Goal: Task Accomplishment & Management: Use online tool/utility

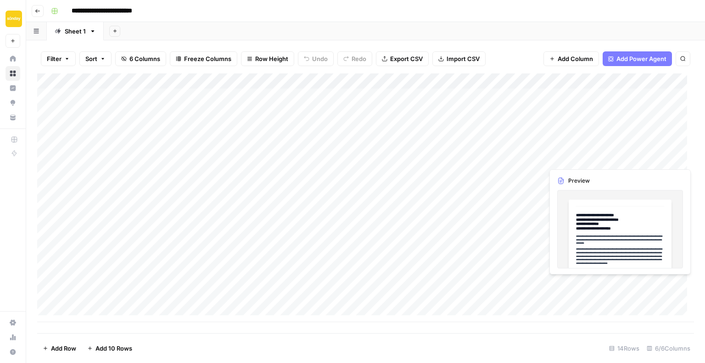
click at [643, 159] on div "Add Column" at bounding box center [365, 197] width 657 height 249
click at [636, 162] on div "Add Column" at bounding box center [365, 197] width 657 height 249
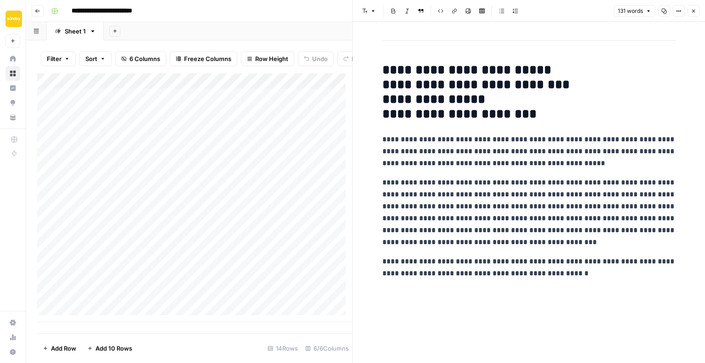
click at [695, 11] on icon "button" at bounding box center [694, 11] width 6 height 6
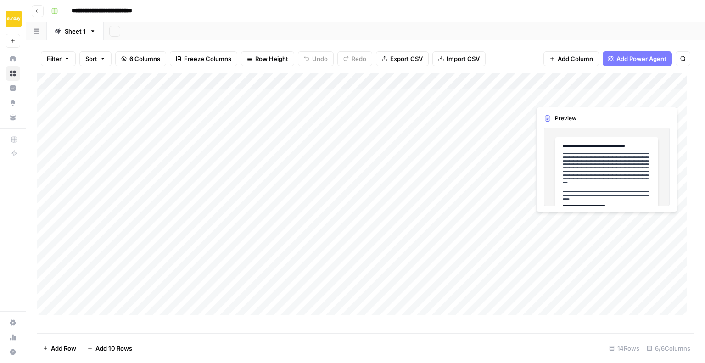
click at [562, 97] on div "Add Column" at bounding box center [365, 197] width 657 height 249
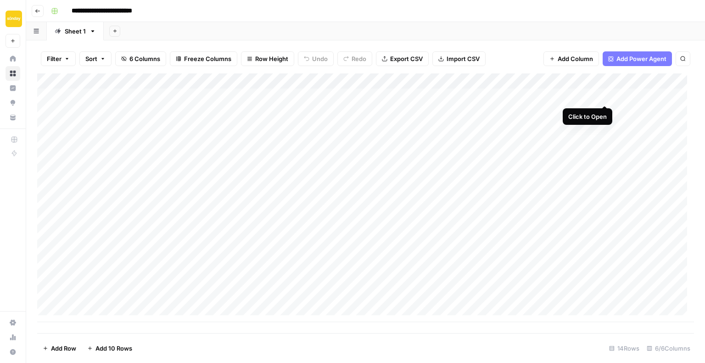
click at [606, 98] on div "Add Column" at bounding box center [365, 197] width 657 height 249
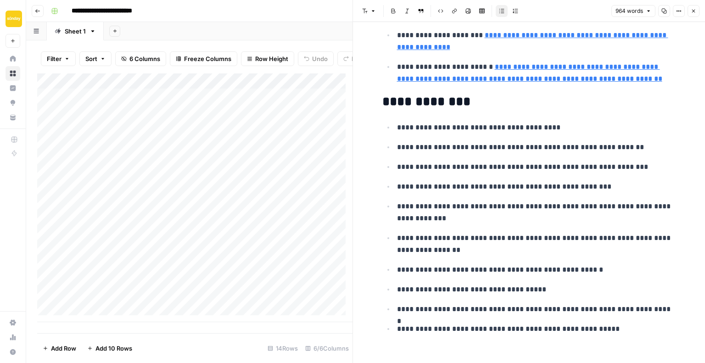
scroll to position [1999, 0]
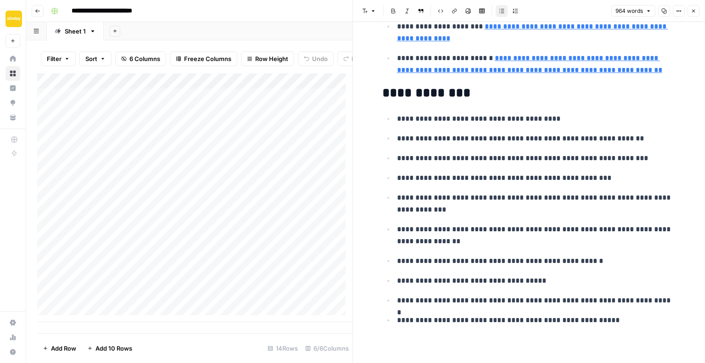
click at [692, 11] on icon "button" at bounding box center [694, 11] width 6 height 6
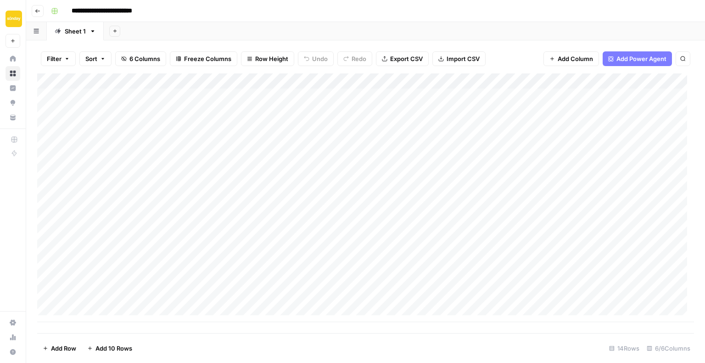
click at [640, 95] on div "Add Column" at bounding box center [365, 197] width 657 height 249
click at [387, 59] on button "Export CSV" at bounding box center [402, 58] width 53 height 15
